Goal: Check status: Check status

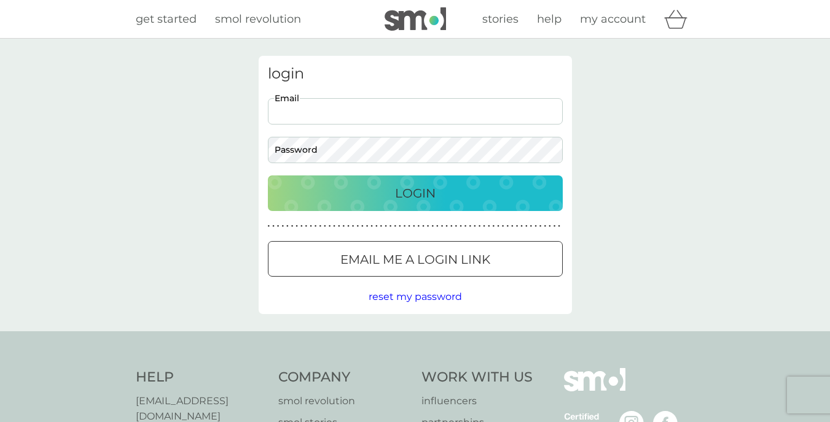
type input "[EMAIL_ADDRESS][DOMAIN_NAME]"
click at [396, 195] on p "Login" at bounding box center [415, 194] width 41 height 20
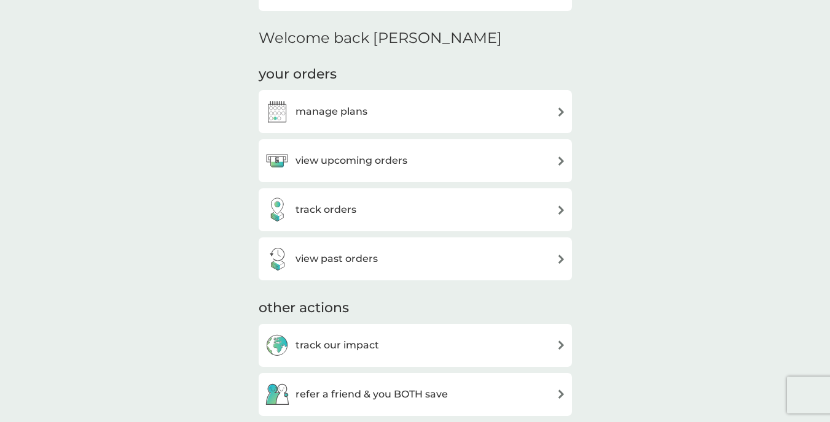
scroll to position [289, 0]
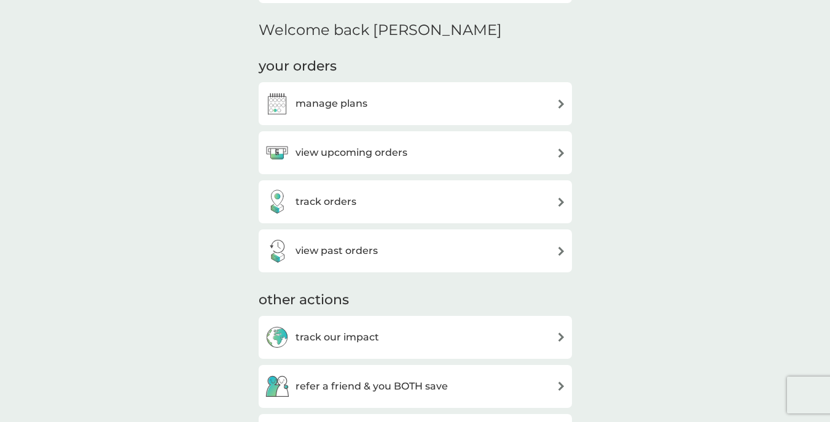
click at [484, 152] on div "view upcoming orders" at bounding box center [415, 153] width 301 height 25
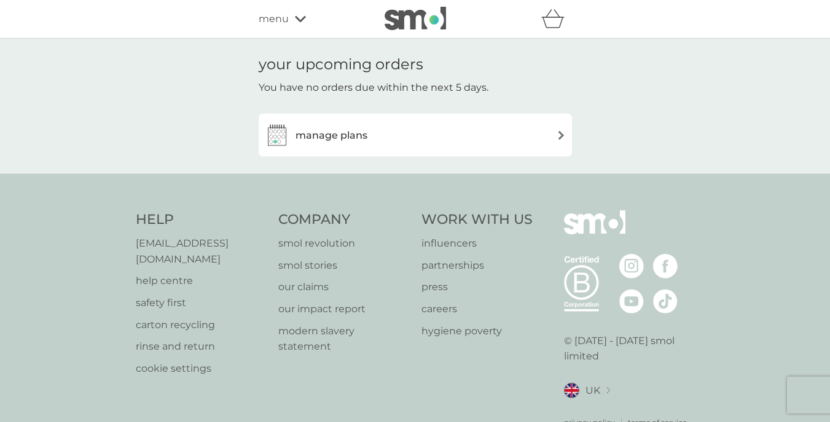
click at [562, 136] on img at bounding box center [560, 135] width 9 height 9
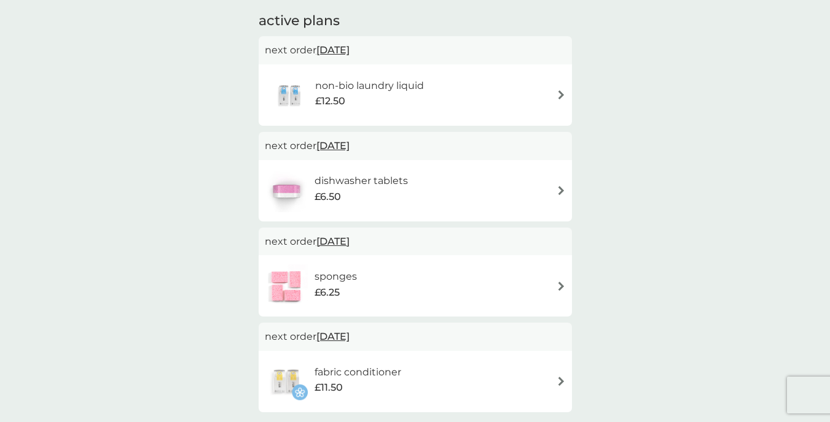
scroll to position [193, 0]
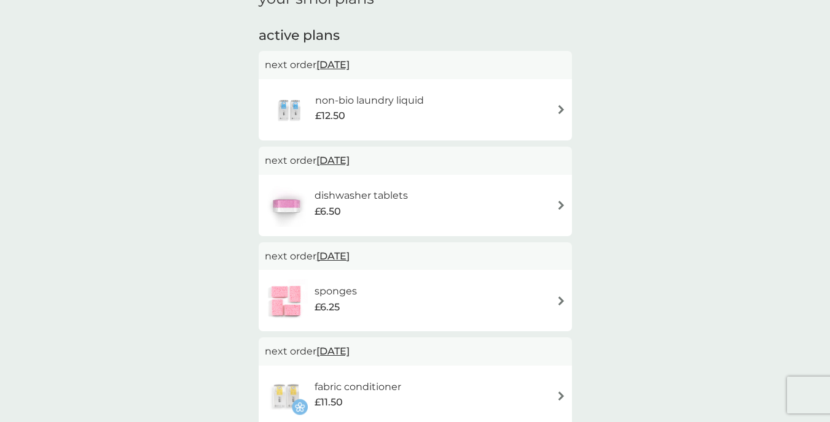
click at [340, 61] on span "22 Oct 2025" at bounding box center [332, 65] width 33 height 24
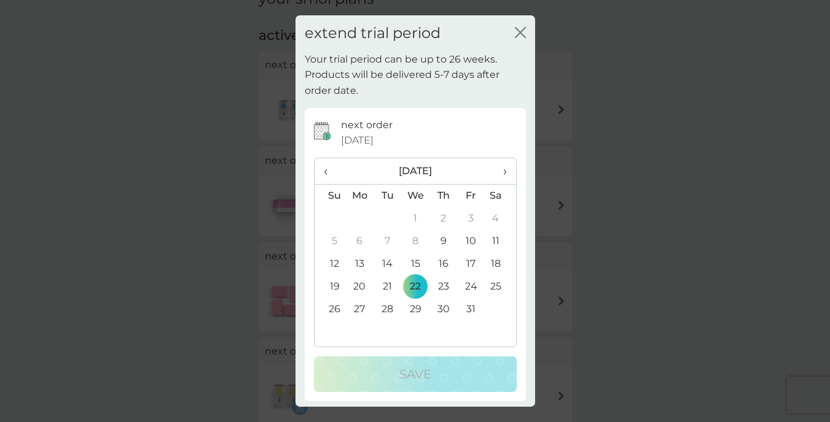
click at [515, 30] on icon "close" at bounding box center [520, 32] width 11 height 11
